Goal: Entertainment & Leisure: Consume media (video, audio)

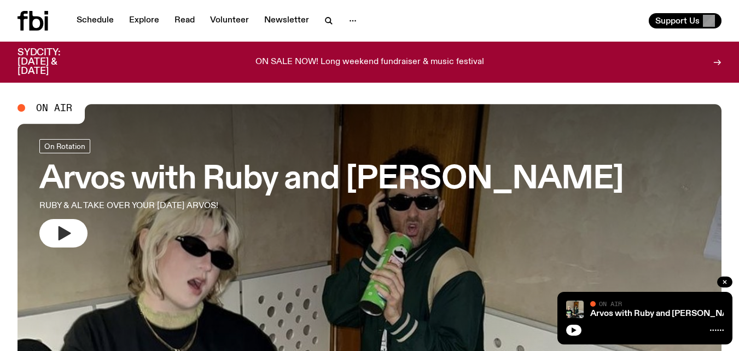
click at [63, 234] on icon "button" at bounding box center [65, 233] width 13 height 14
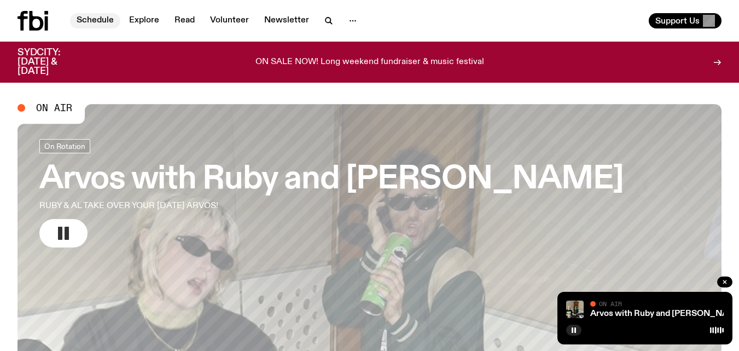
click at [94, 24] on link "Schedule" at bounding box center [95, 20] width 50 height 15
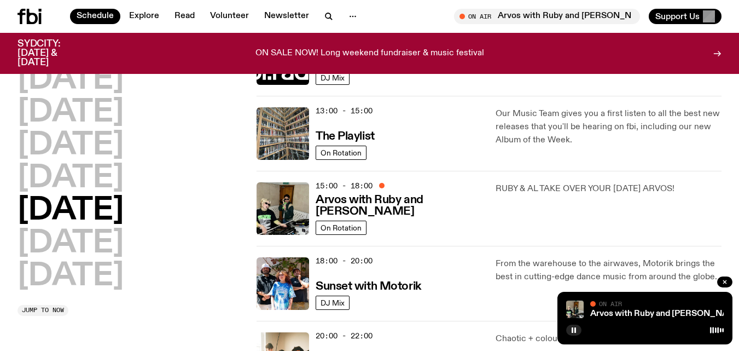
scroll to position [324, 0]
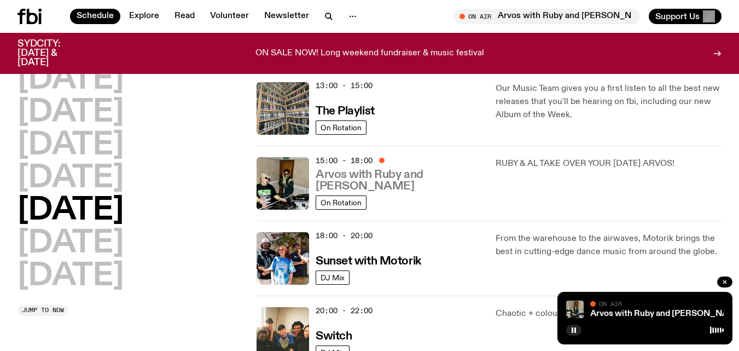
click at [415, 187] on h3 "Arvos with Ruby and [PERSON_NAME]" at bounding box center [399, 180] width 167 height 23
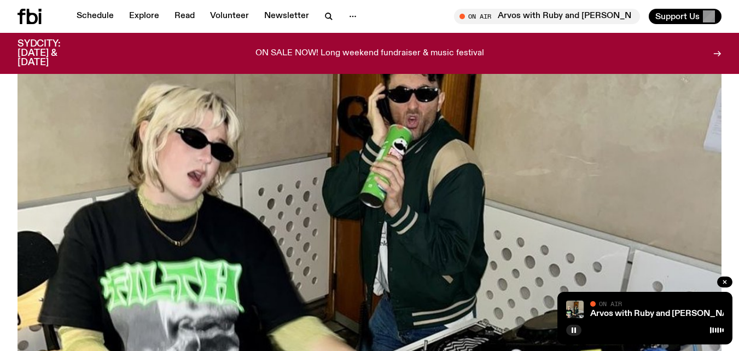
scroll to position [427, 0]
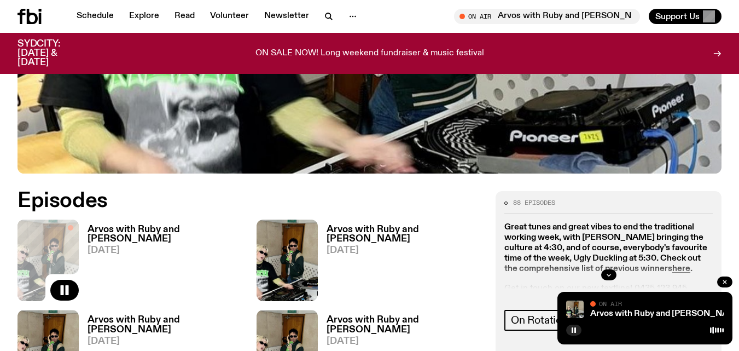
click at [161, 225] on h3 "Arvos with Ruby and [PERSON_NAME]" at bounding box center [166, 234] width 156 height 19
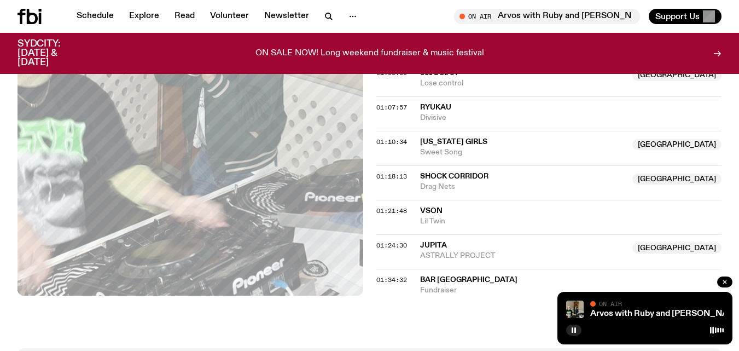
scroll to position [924, 0]
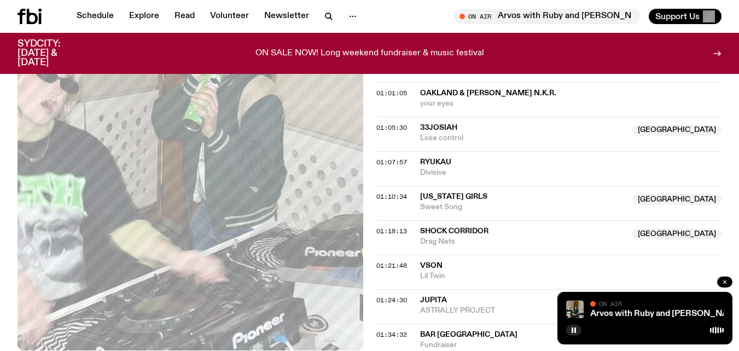
click at [728, 281] on icon "button" at bounding box center [725, 281] width 7 height 7
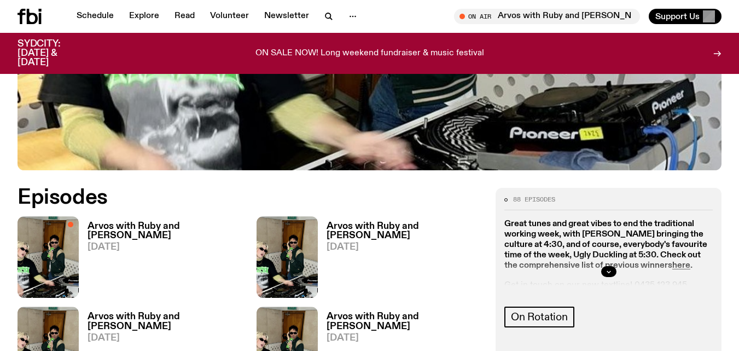
scroll to position [432, 0]
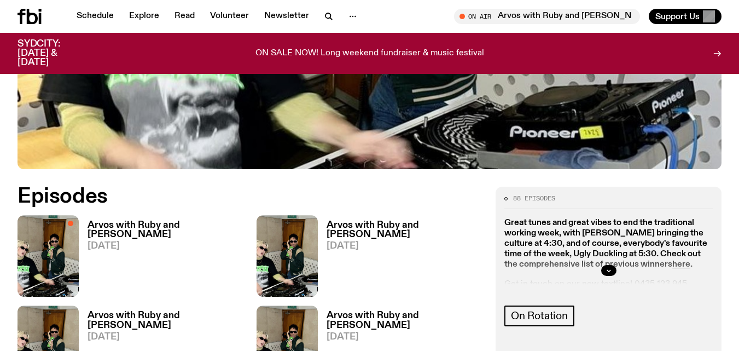
click at [120, 220] on h3 "Arvos with Ruby and [PERSON_NAME]" at bounding box center [166, 229] width 156 height 19
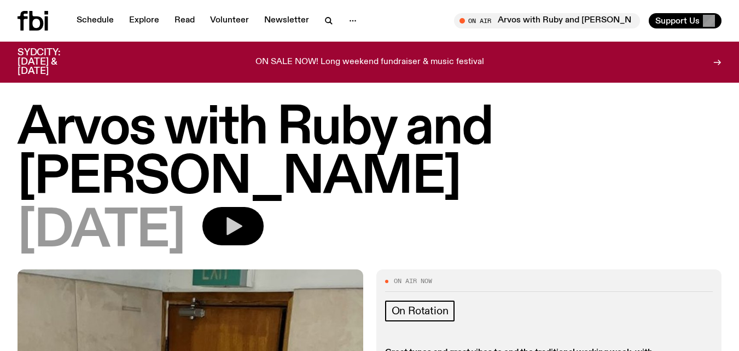
click at [242, 217] on icon "button" at bounding box center [234, 226] width 16 height 18
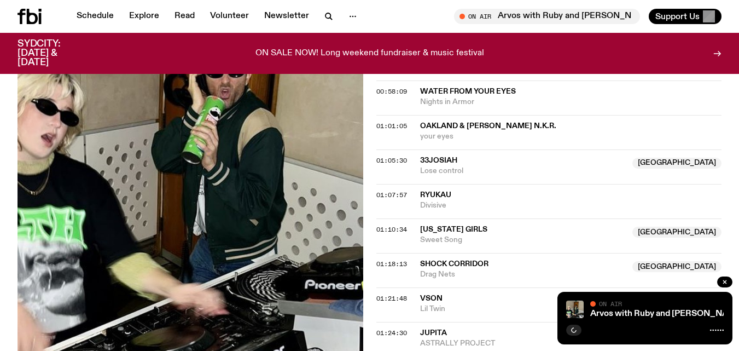
scroll to position [926, 0]
